Goal: Check status: Check status

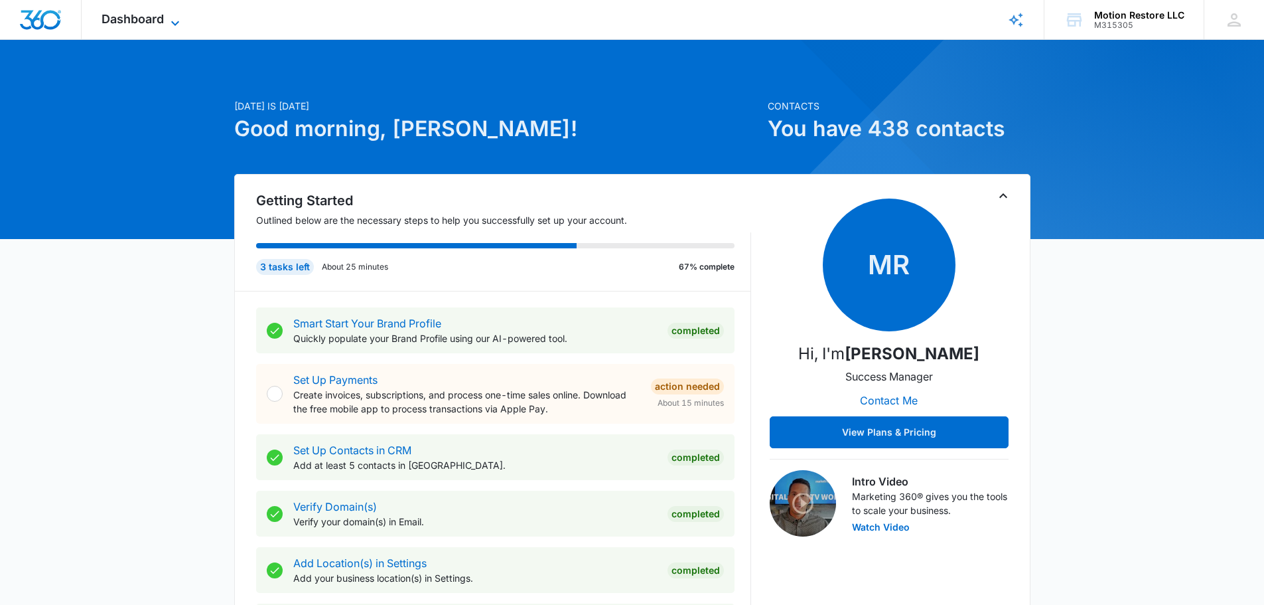
click at [167, 22] on icon at bounding box center [175, 23] width 16 height 16
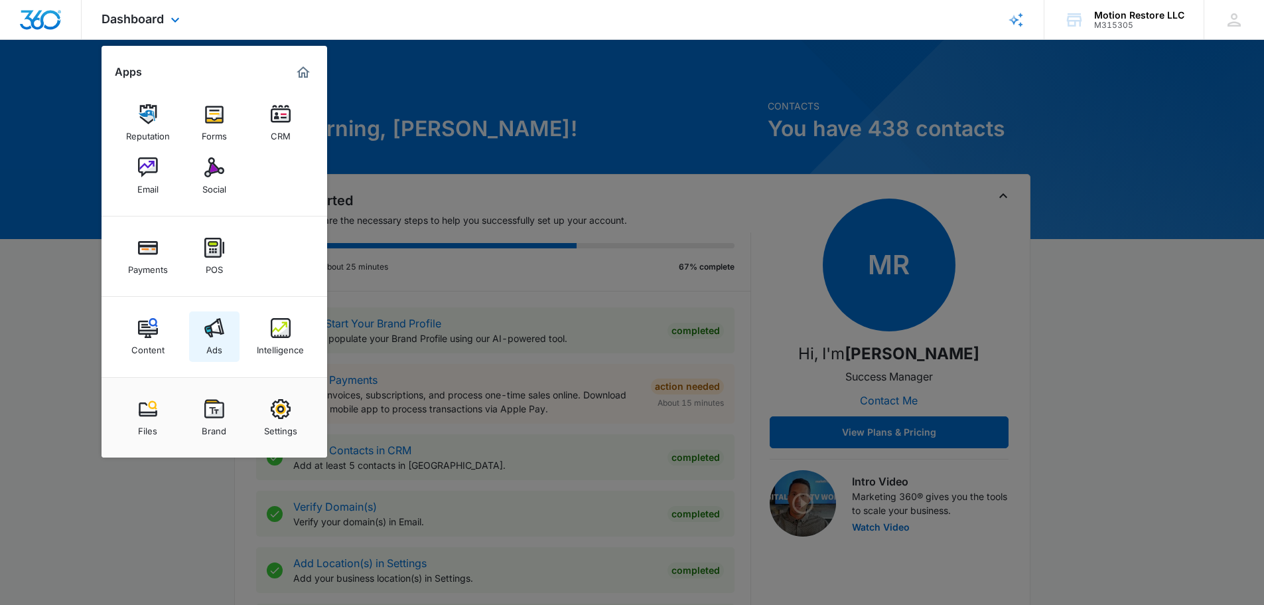
click at [205, 339] on link "Ads" at bounding box center [214, 336] width 50 height 50
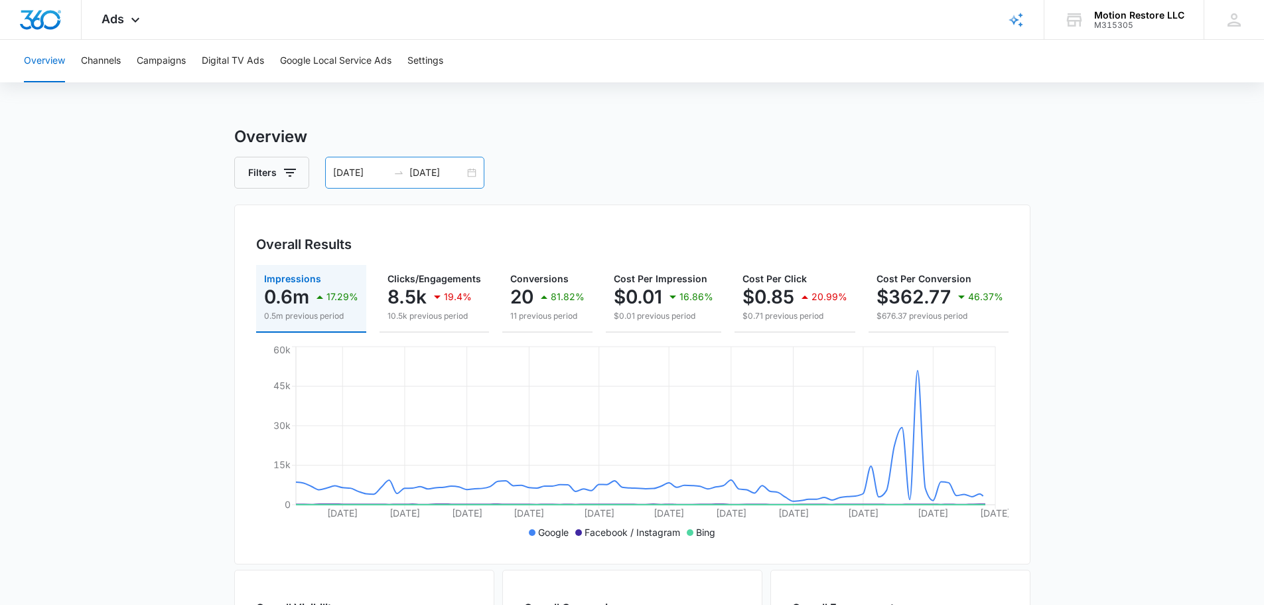
click at [474, 171] on div "[DATE] [DATE]" at bounding box center [404, 173] width 159 height 32
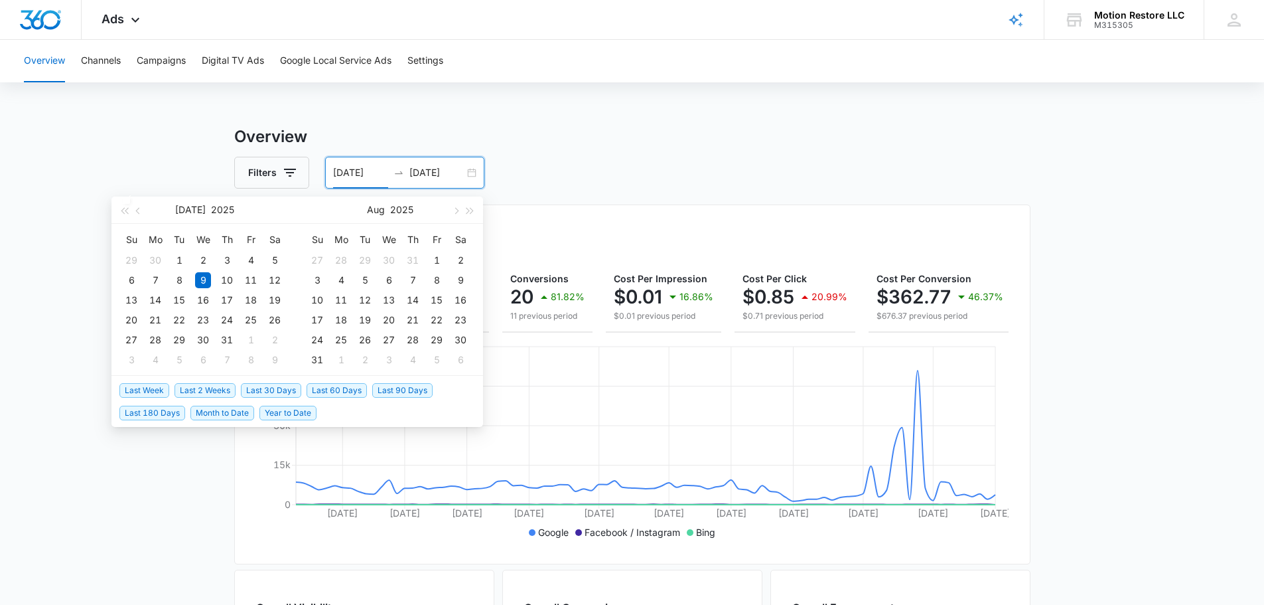
click at [253, 390] on span "Last 30 Days" at bounding box center [271, 390] width 60 height 15
type input "[DATE]"
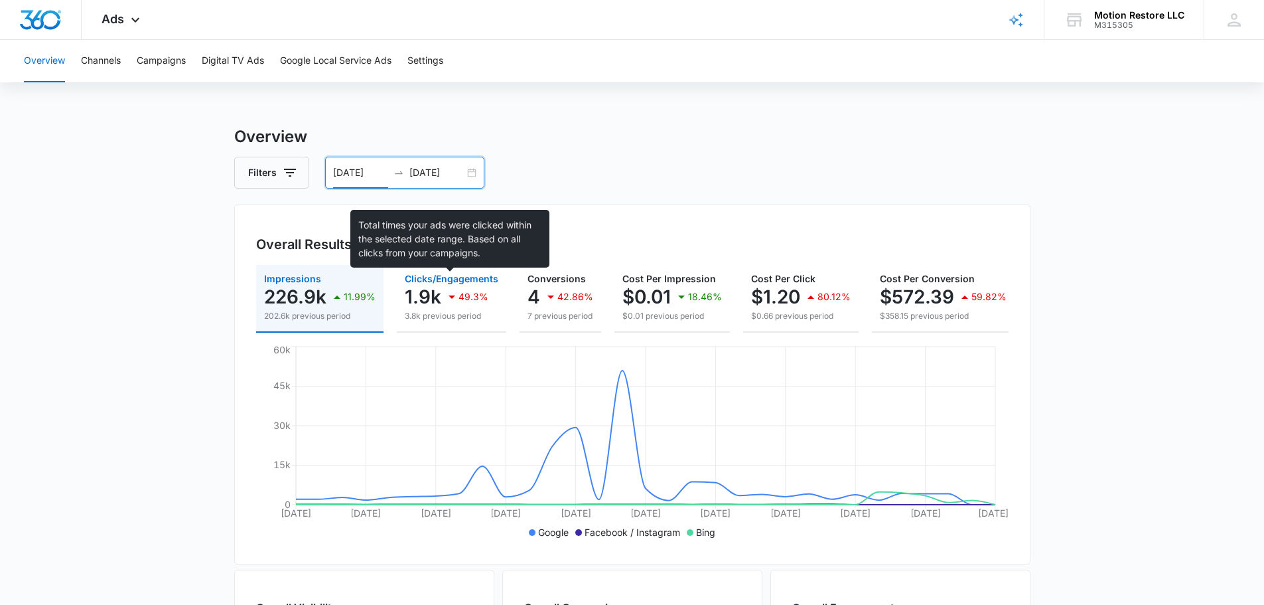
click at [444, 281] on span "Clicks/Engagements" at bounding box center [452, 278] width 94 height 11
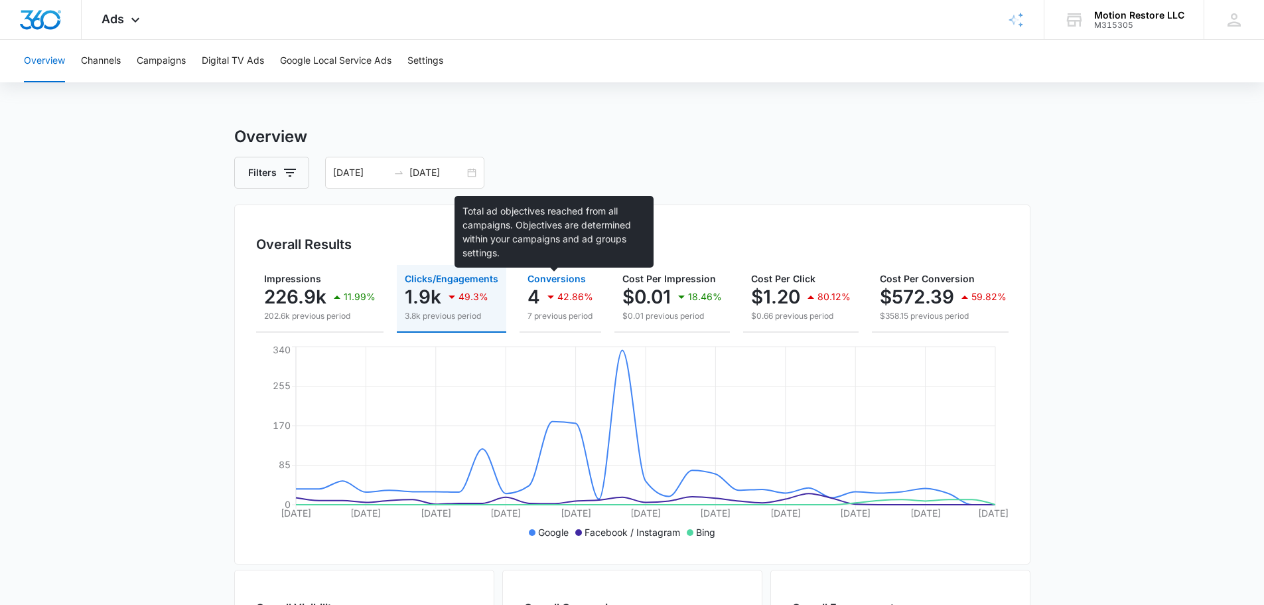
click at [553, 279] on span "Conversions" at bounding box center [557, 278] width 58 height 11
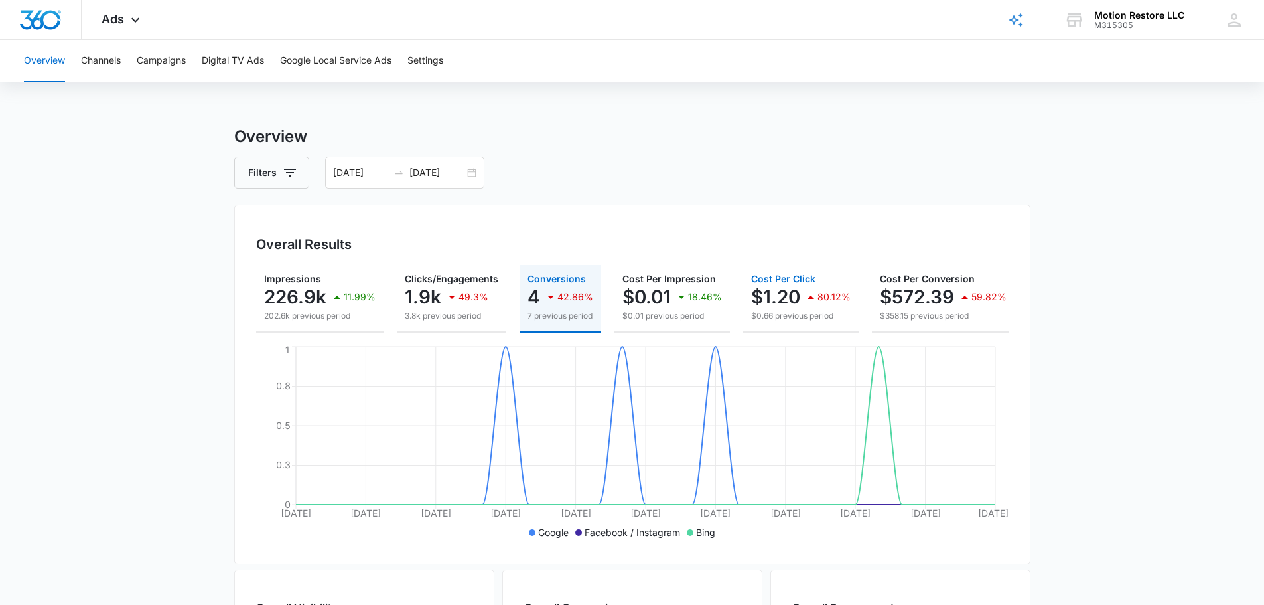
click at [771, 289] on p "$1.20" at bounding box center [775, 296] width 49 height 21
